Goal: Transaction & Acquisition: Book appointment/travel/reservation

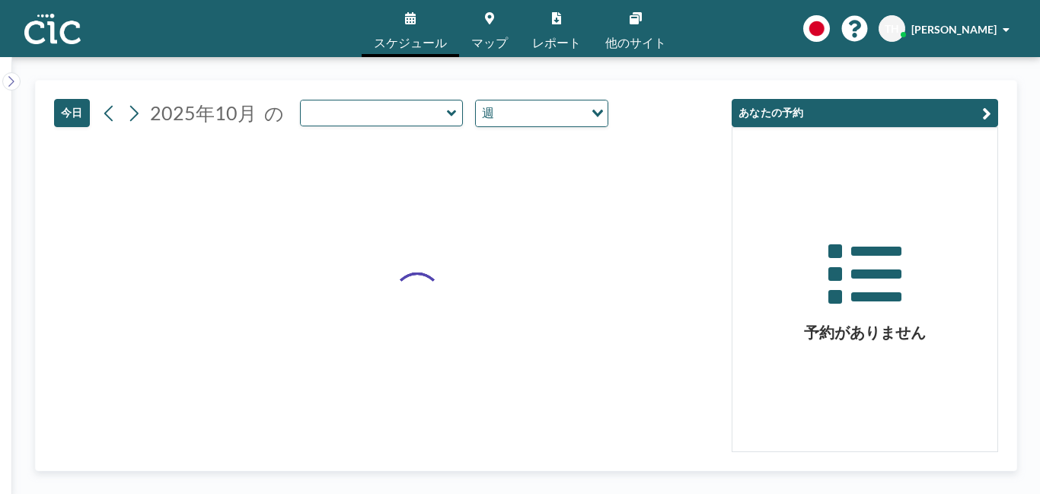
type input "Uroko"
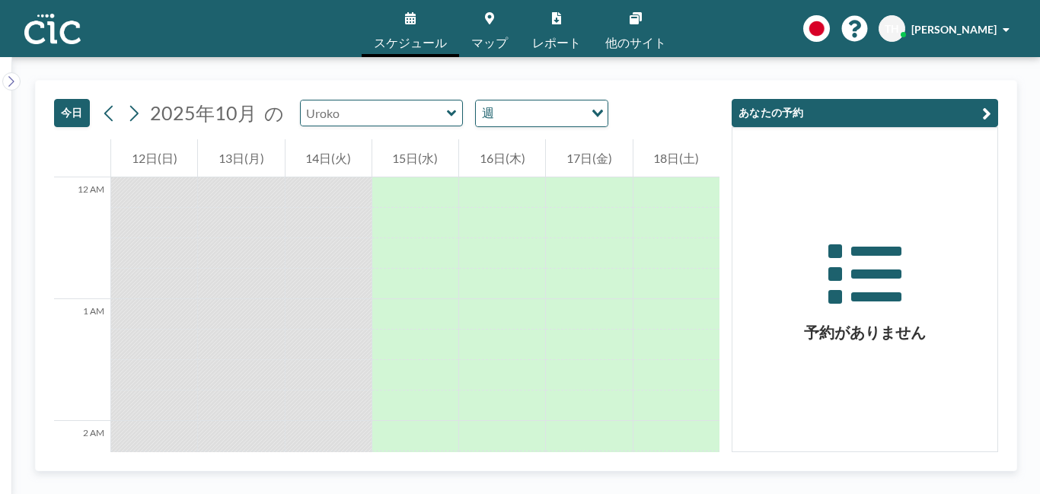
click at [434, 113] on input "text" at bounding box center [374, 113] width 146 height 25
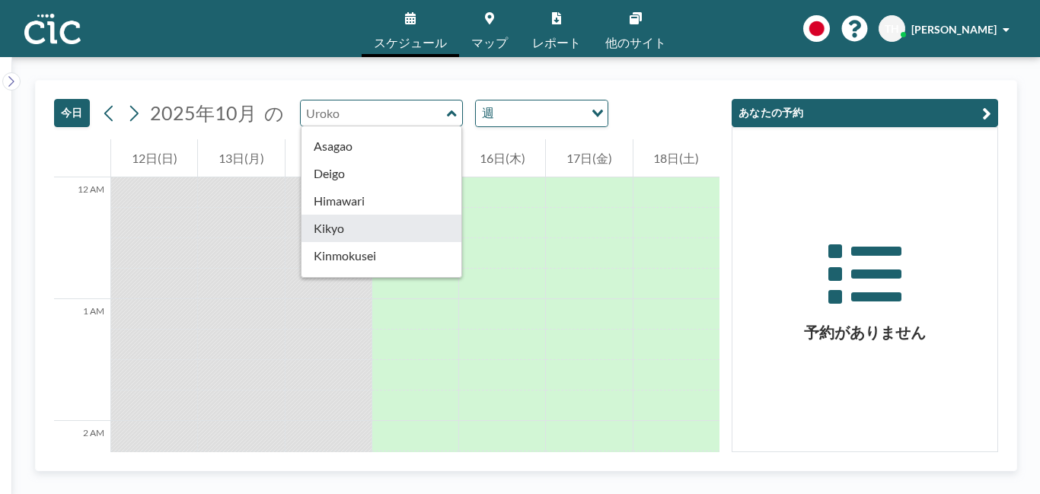
scroll to position [394, 0]
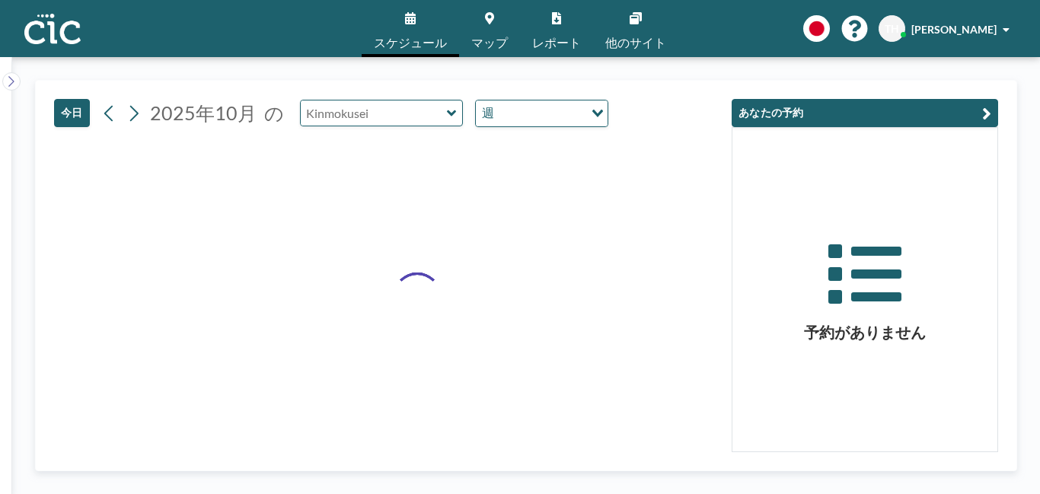
type input "Kinmokusei"
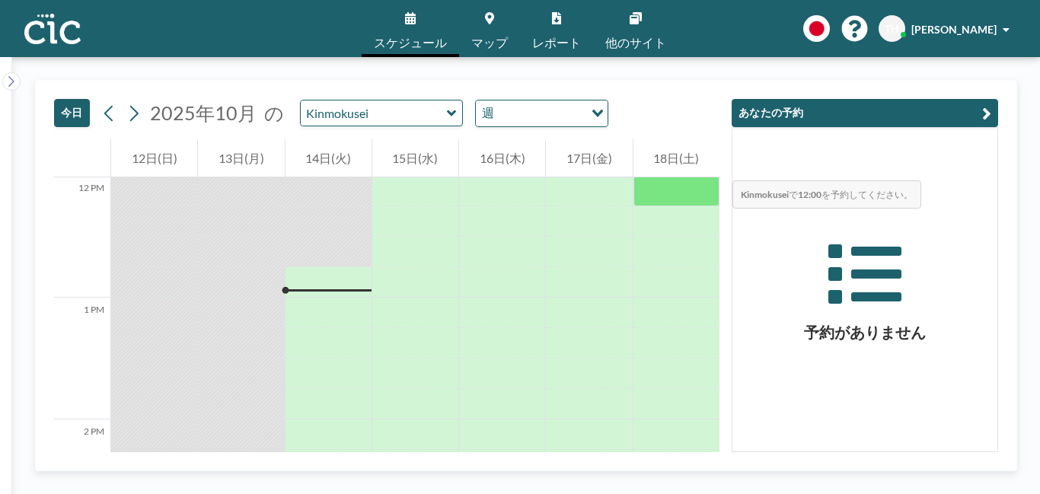
scroll to position [1508, 0]
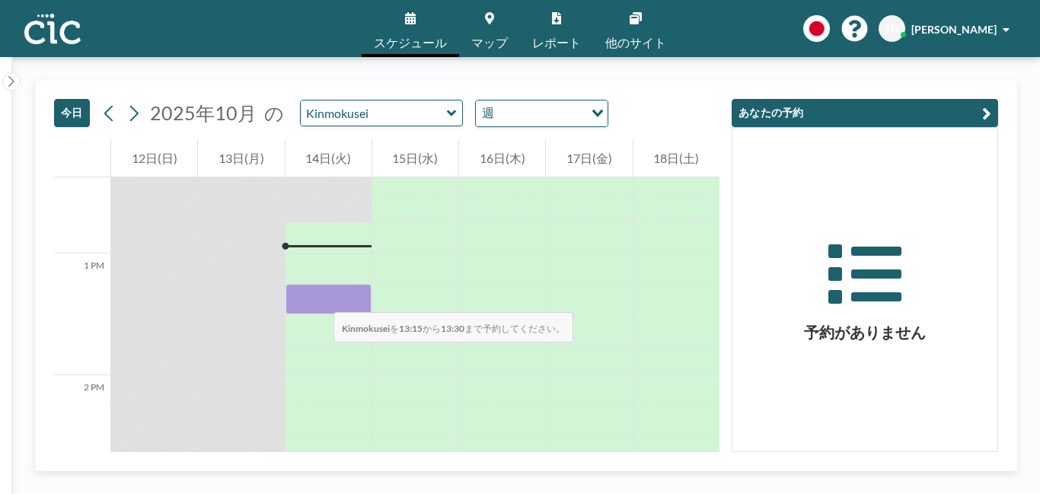
click at [318, 297] on div at bounding box center [329, 299] width 86 height 30
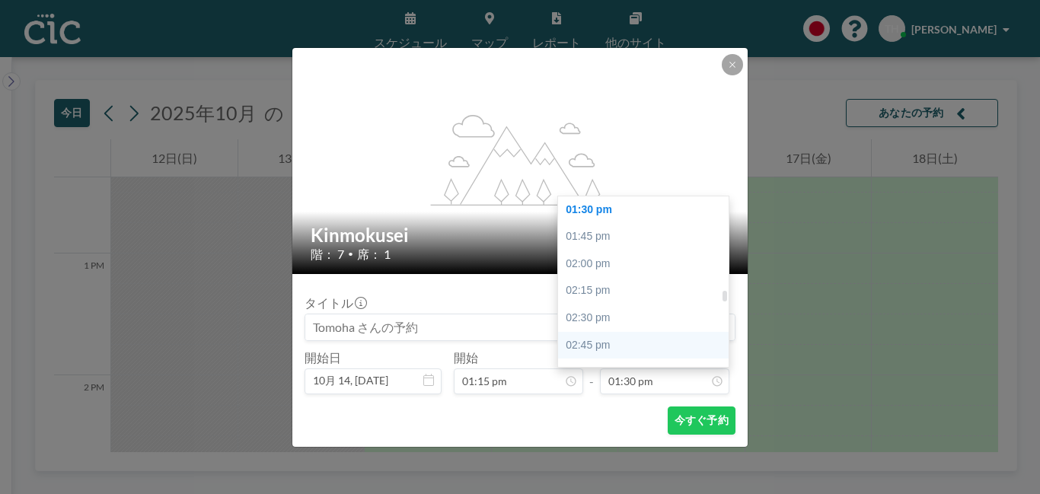
scroll to position [1514, 0]
click at [610, 317] on div "03:00 pm" at bounding box center [645, 321] width 175 height 27
type input "03:00 pm"
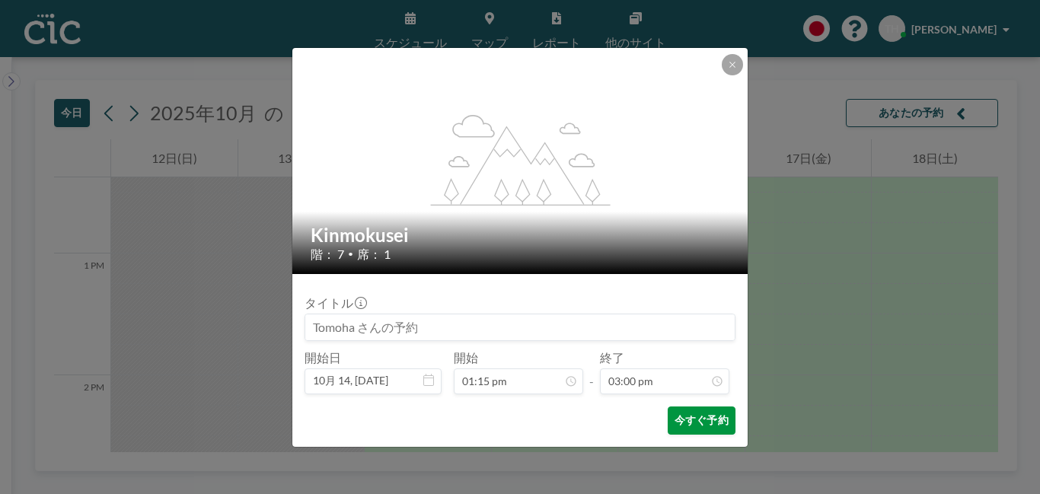
click at [703, 423] on button "今すぐ予約" at bounding box center [702, 421] width 68 height 28
